Goal: Transaction & Acquisition: Purchase product/service

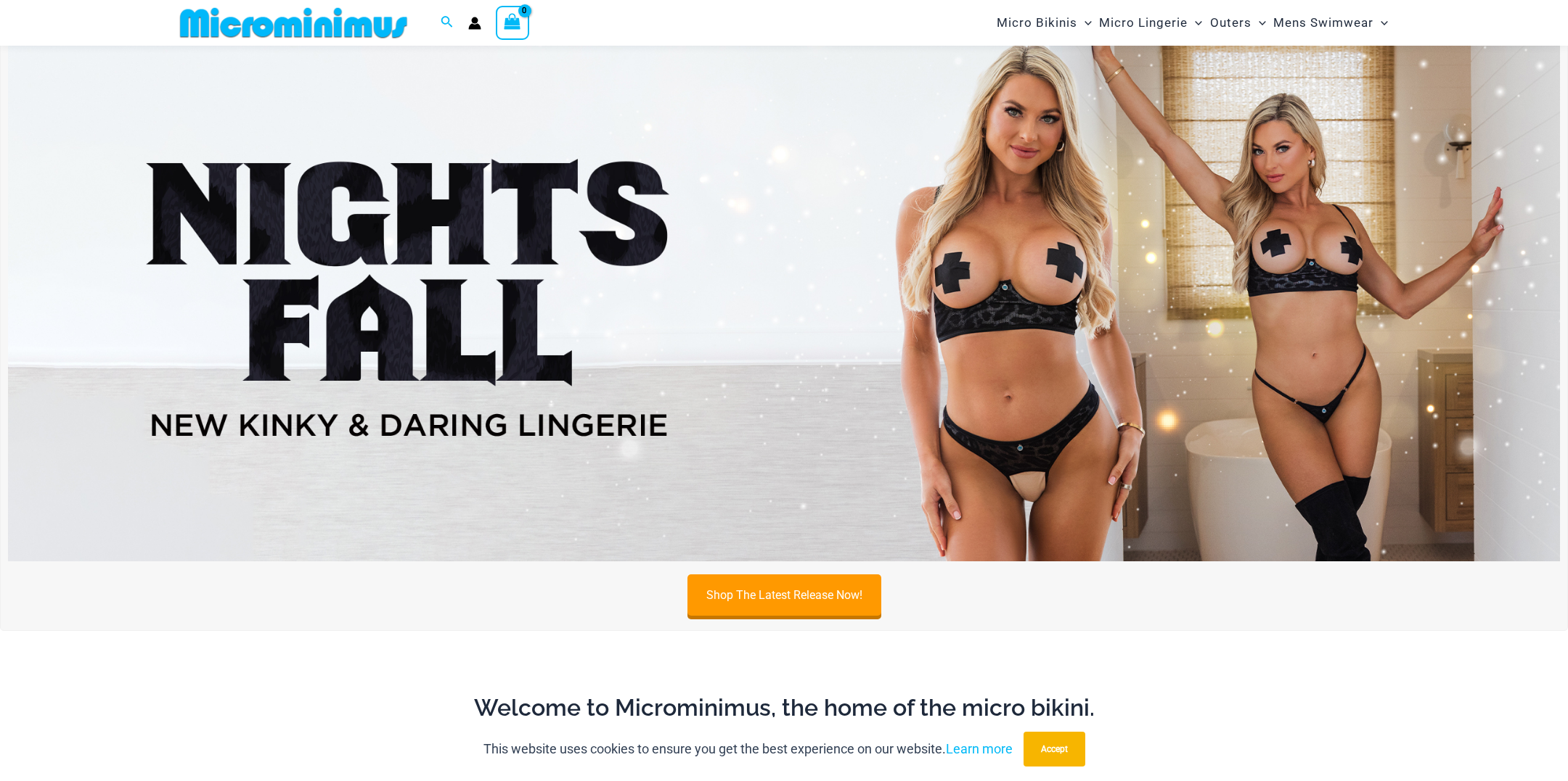
scroll to position [628, 0]
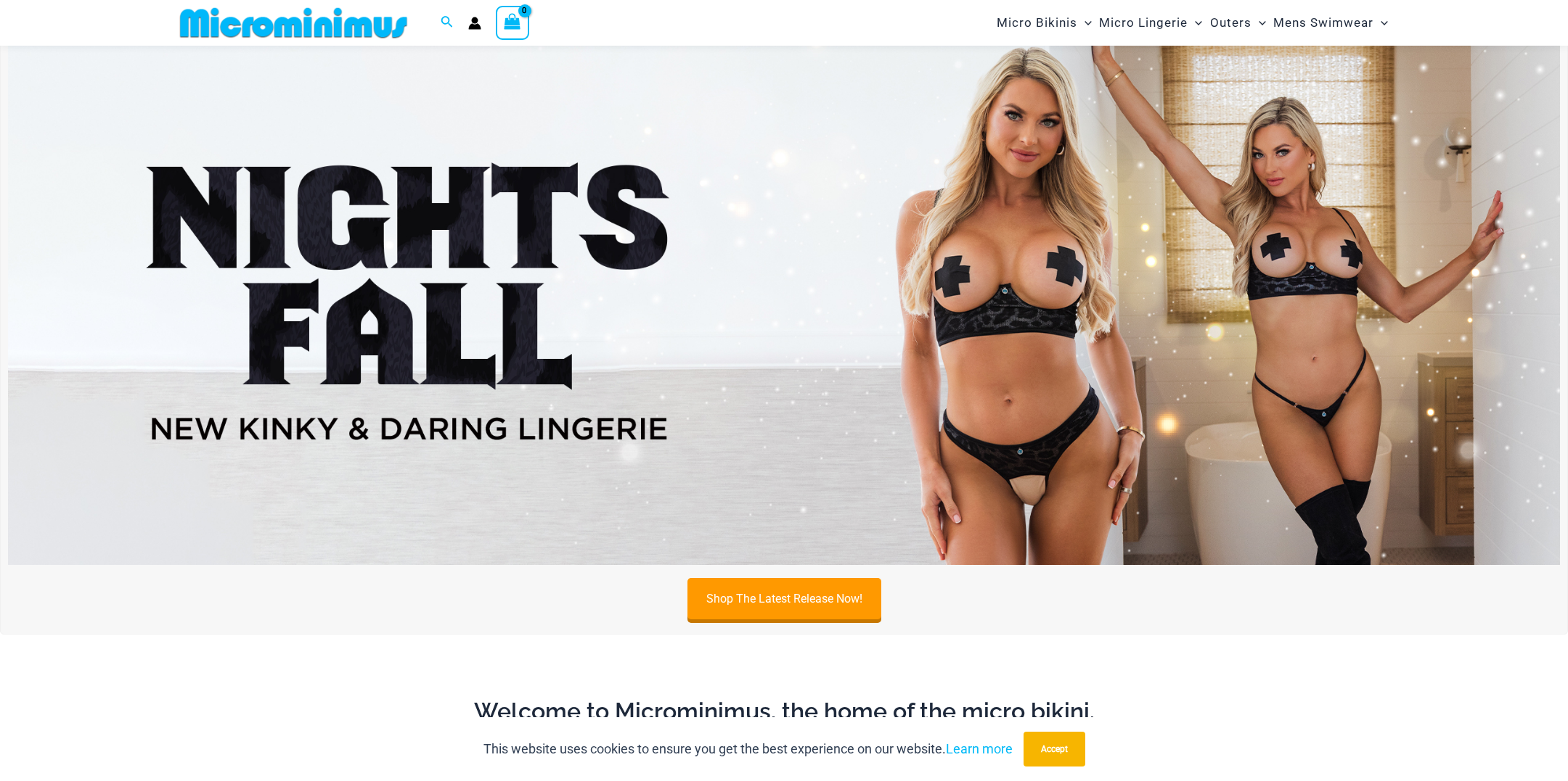
click at [802, 260] on img at bounding box center [784, 301] width 1552 height 527
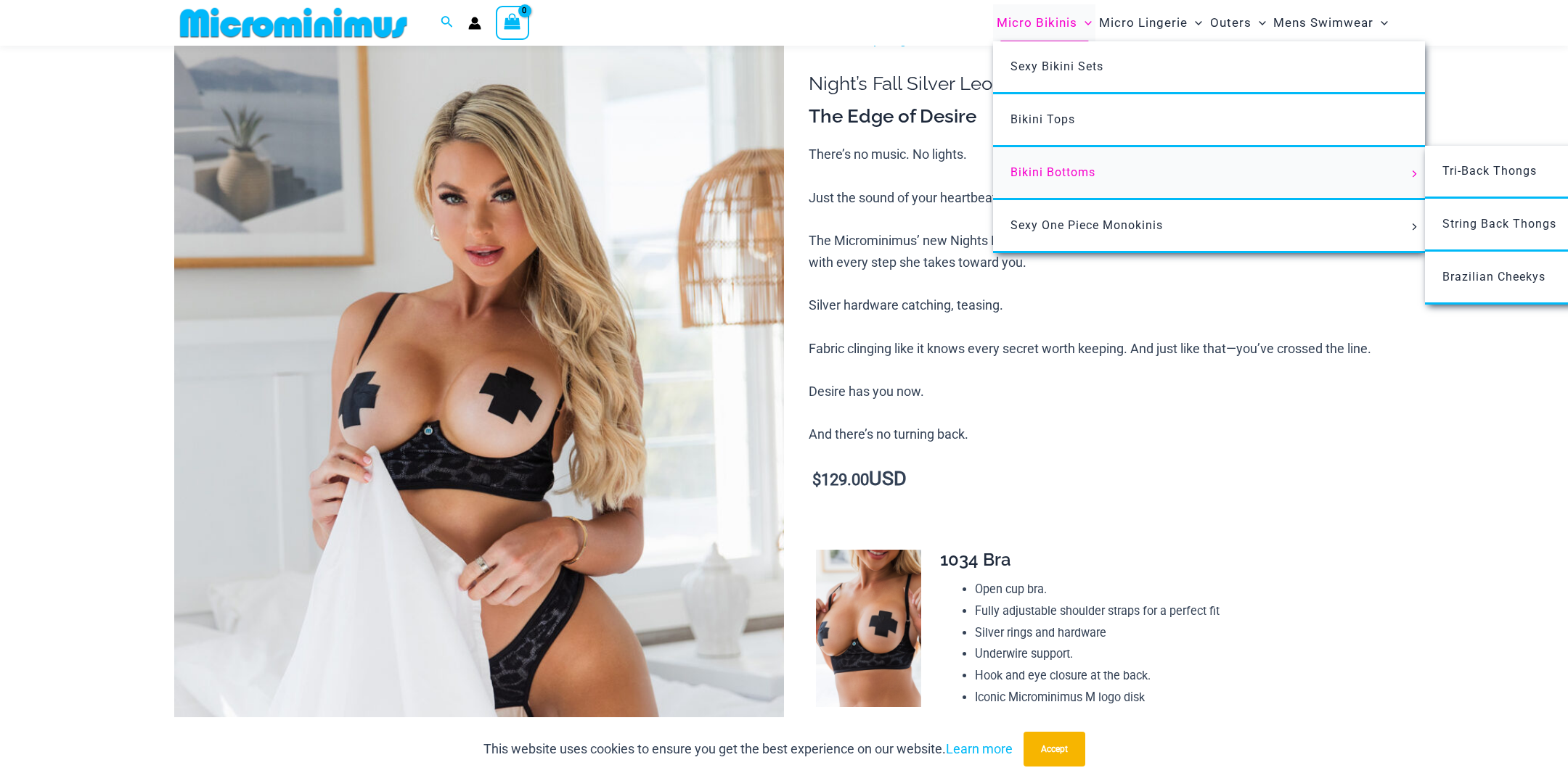
scroll to position [108, 0]
